Goal: Task Accomplishment & Management: Use online tool/utility

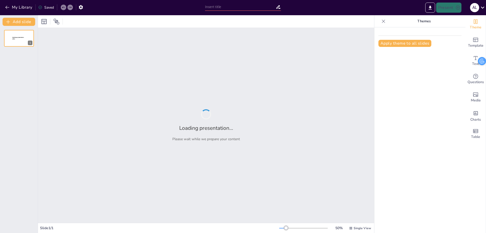
type input "Imported Heladería sensación [Autoguardado] (3).pptx"
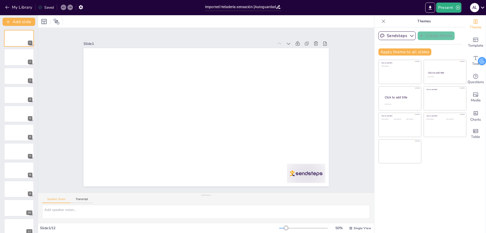
scroll to position [25, 0]
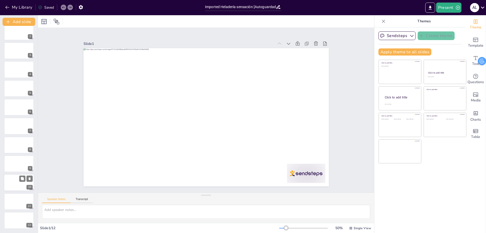
click at [21, 188] on div at bounding box center [19, 182] width 30 height 17
click at [24, 165] on div at bounding box center [19, 163] width 30 height 17
click at [26, 63] on div at bounding box center [25, 66] width 13 height 6
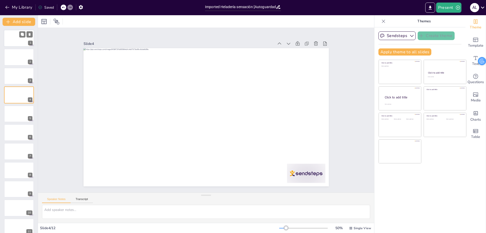
click at [27, 42] on div at bounding box center [19, 38] width 30 height 17
click at [55, 19] on icon at bounding box center [56, 21] width 6 height 6
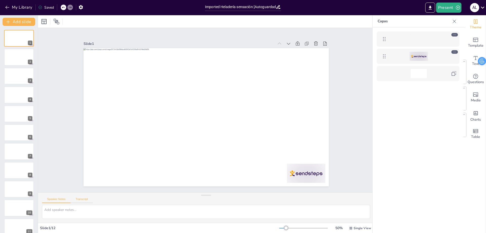
click at [84, 198] on button "Transcript" at bounding box center [82, 200] width 23 height 6
click at [27, 224] on button at bounding box center [30, 223] width 6 height 6
click at [430, 134] on div at bounding box center [418, 137] width 91 height 221
click at [473, 133] on icon "Add a table" at bounding box center [476, 131] width 6 height 6
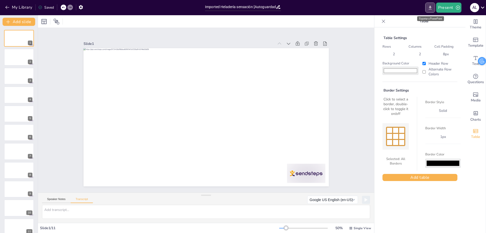
click at [432, 8] on icon "Export to PowerPoint" at bounding box center [430, 7] width 5 height 5
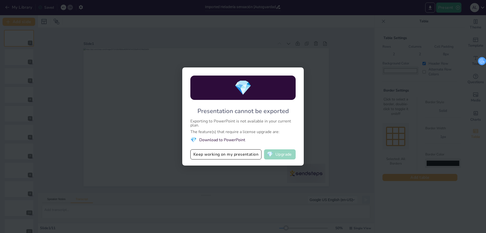
click at [281, 156] on button "💎 Upgrade" at bounding box center [280, 154] width 32 height 10
